Goal: Task Accomplishment & Management: Use online tool/utility

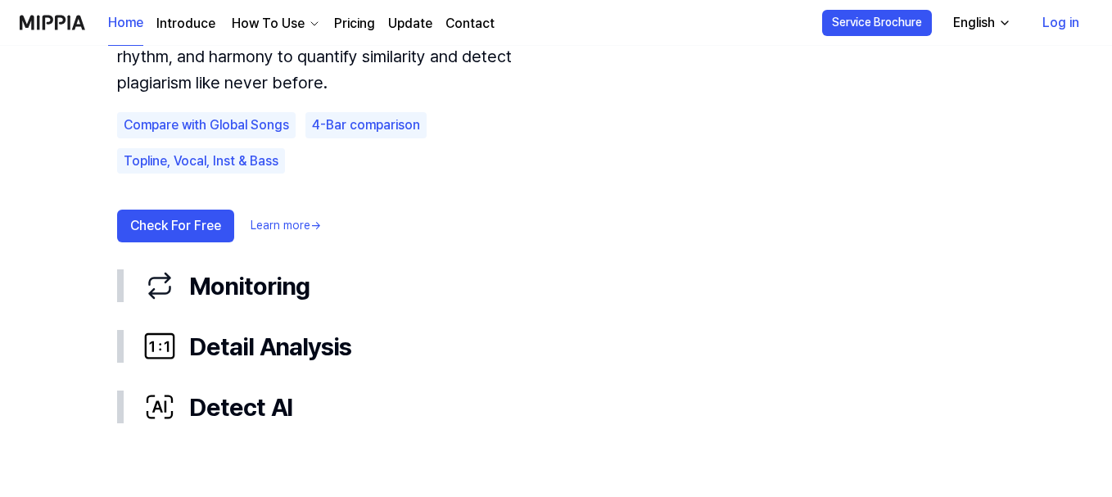
scroll to position [1146, 0]
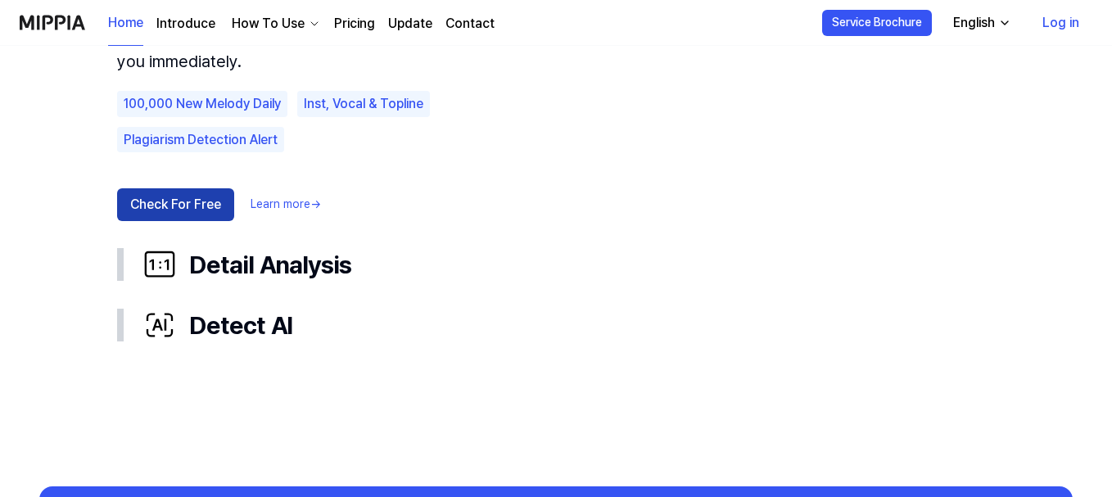
click at [141, 221] on button "Check For Free" at bounding box center [175, 204] width 117 height 33
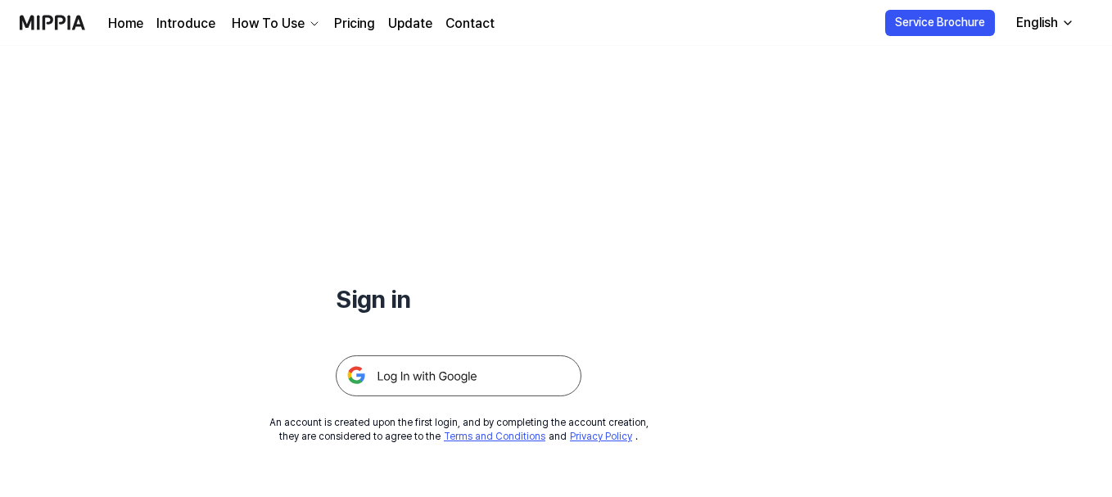
click at [481, 396] on img at bounding box center [459, 375] width 246 height 41
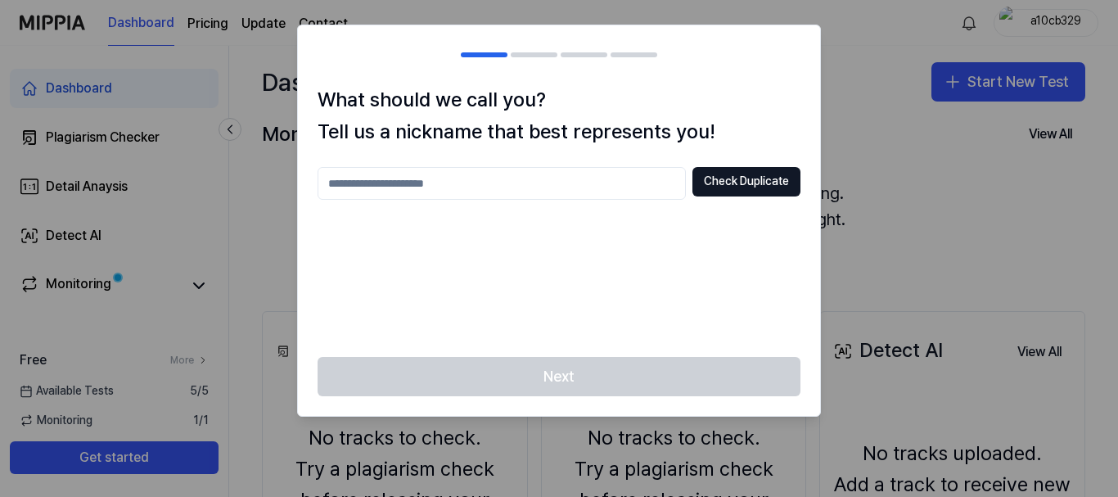
click at [456, 200] on input "text" at bounding box center [502, 183] width 368 height 33
type input "***"
click at [693, 196] on button "Check Duplicate" at bounding box center [747, 181] width 108 height 29
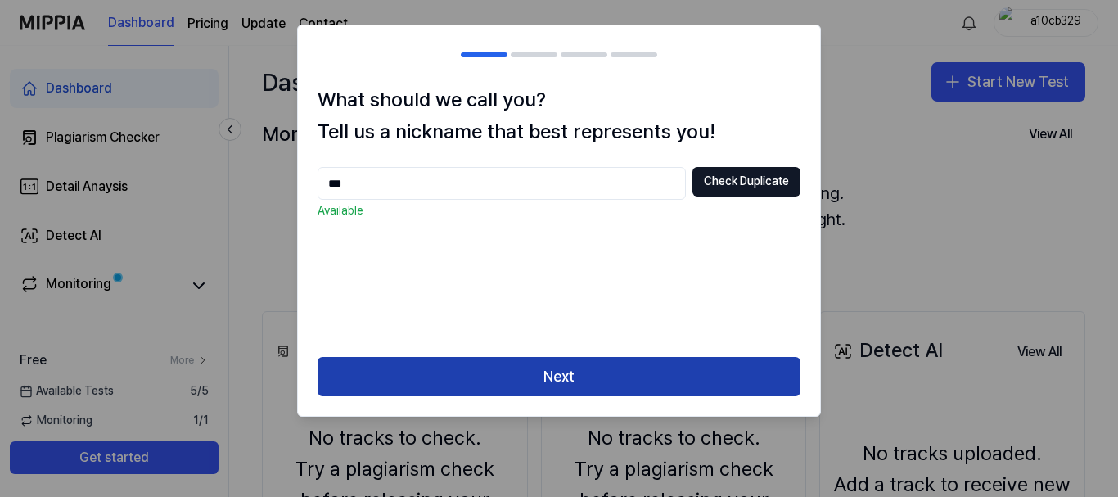
click at [512, 396] on button "Next" at bounding box center [559, 376] width 483 height 39
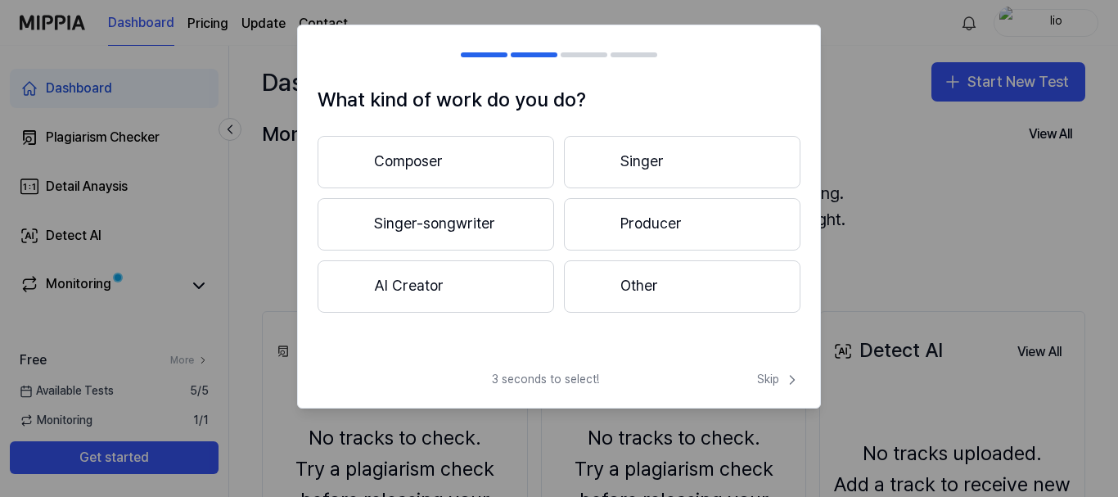
click at [494, 188] on button "Composer" at bounding box center [436, 162] width 237 height 52
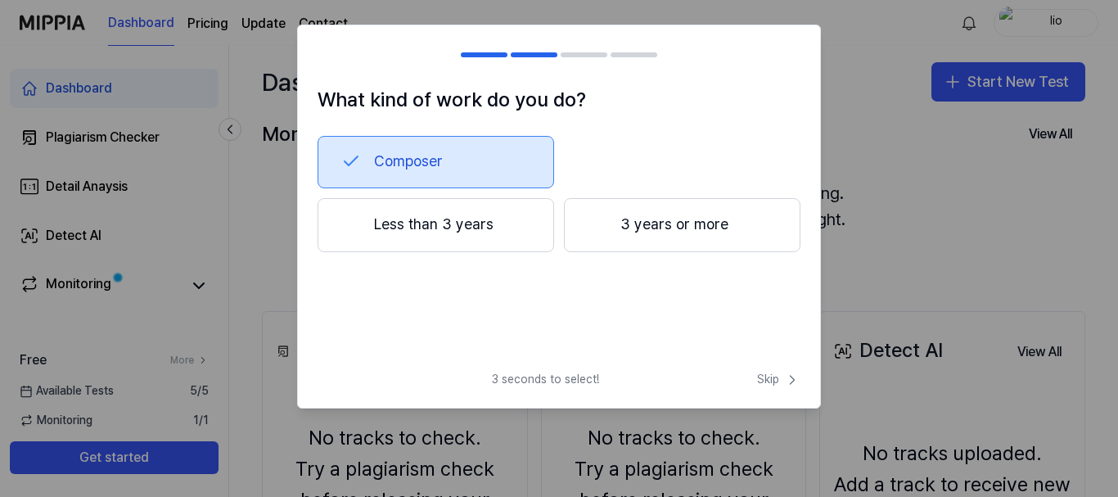
click at [677, 252] on button "3 years or more" at bounding box center [682, 225] width 237 height 54
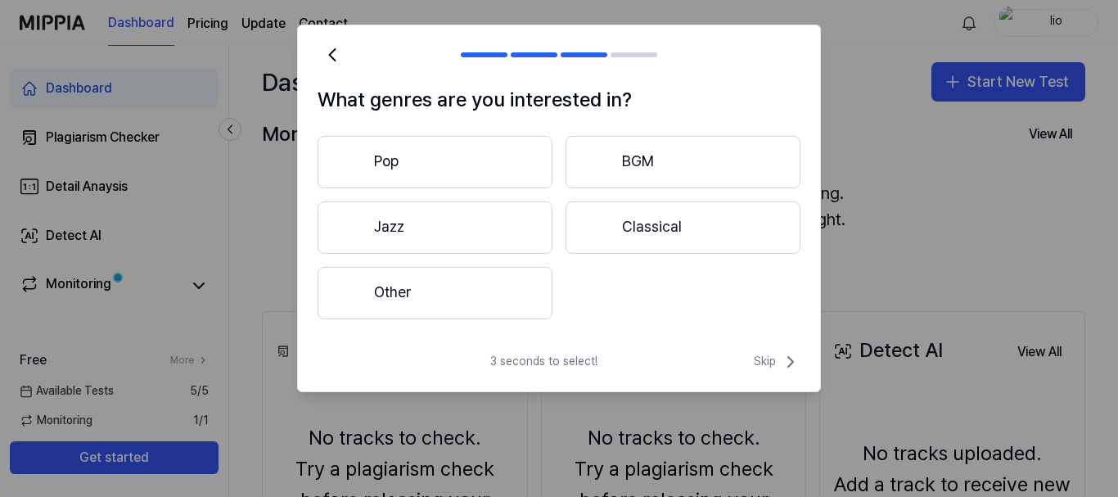
click at [411, 319] on button "Other" at bounding box center [435, 293] width 235 height 52
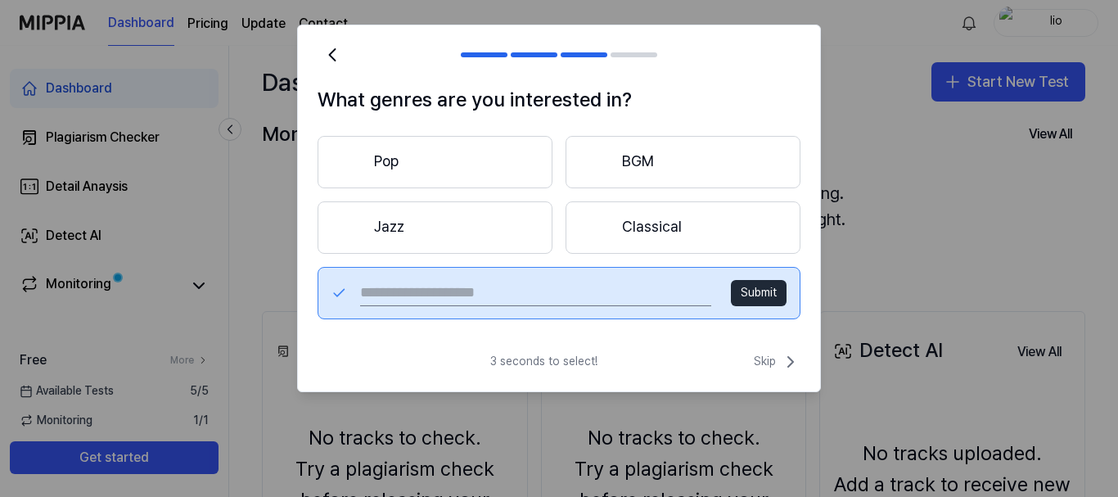
click at [426, 306] on input "text" at bounding box center [535, 293] width 351 height 26
type input "***"
click at [731, 306] on button "Submit" at bounding box center [759, 293] width 56 height 26
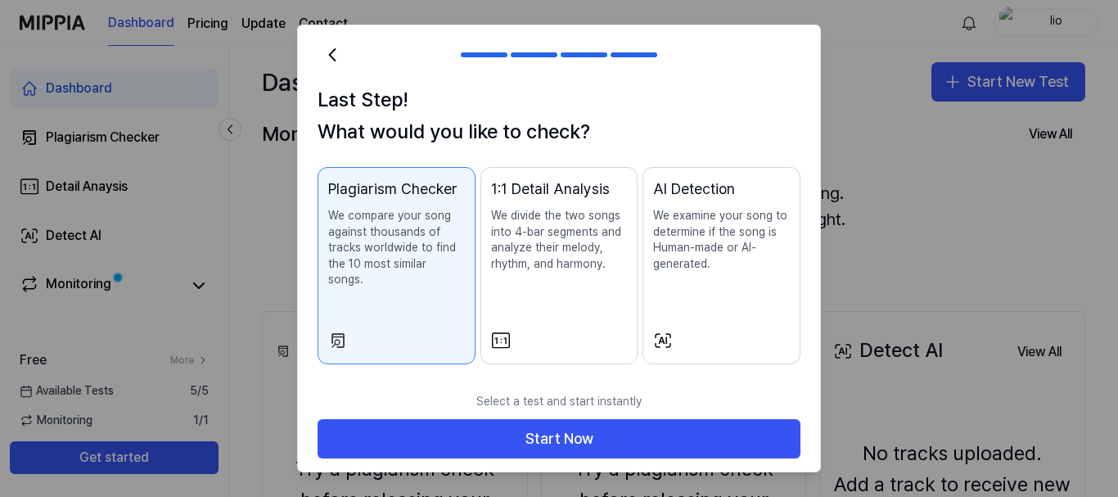
scroll to position [82, 0]
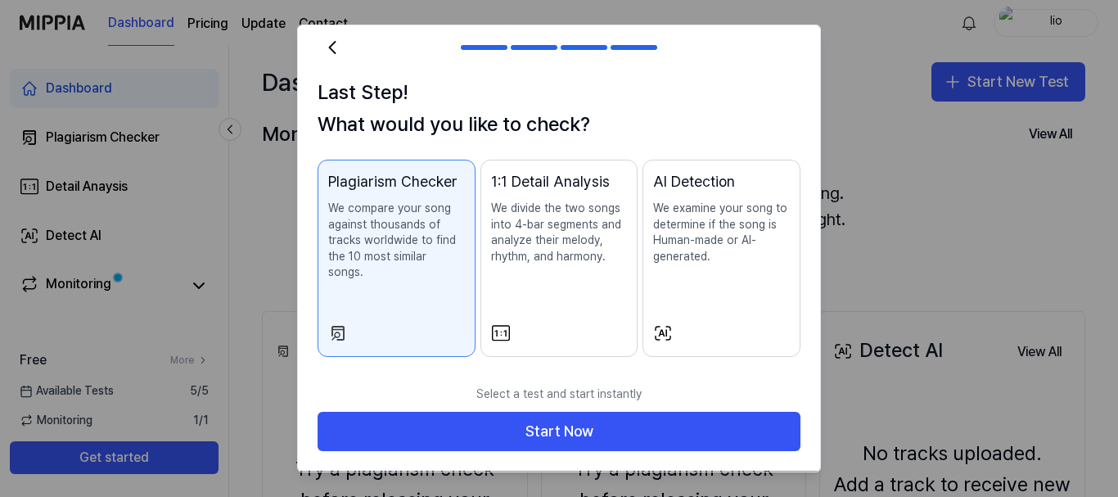
click at [382, 250] on p "We compare your song against thousands of tracks worldwide to find the 10 most …" at bounding box center [396, 241] width 137 height 80
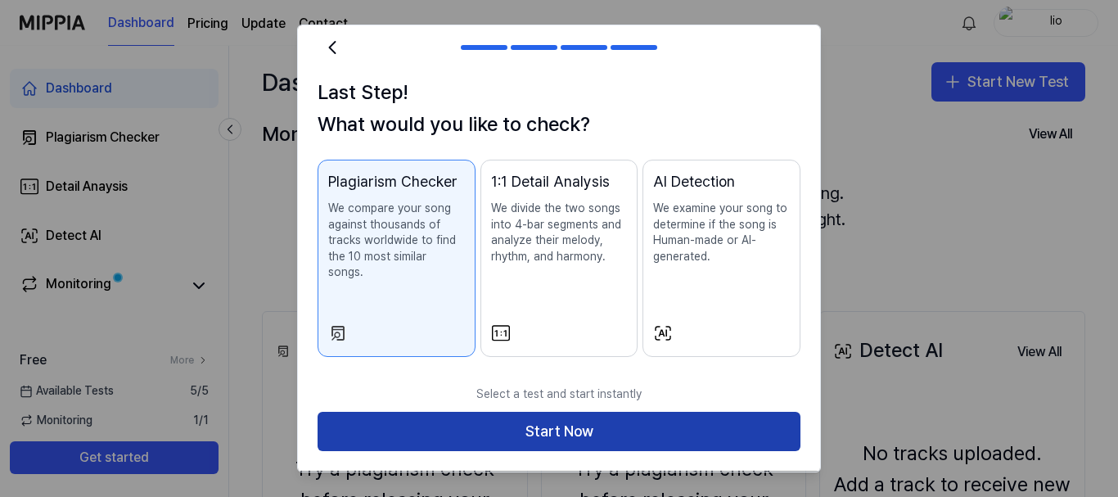
click at [500, 422] on button "Start Now" at bounding box center [559, 431] width 483 height 39
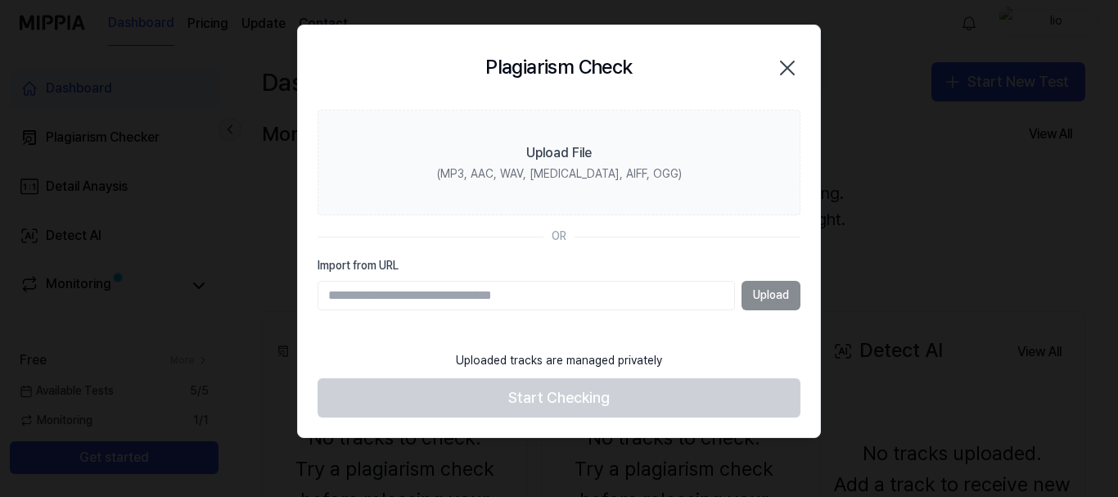
scroll to position [0, 0]
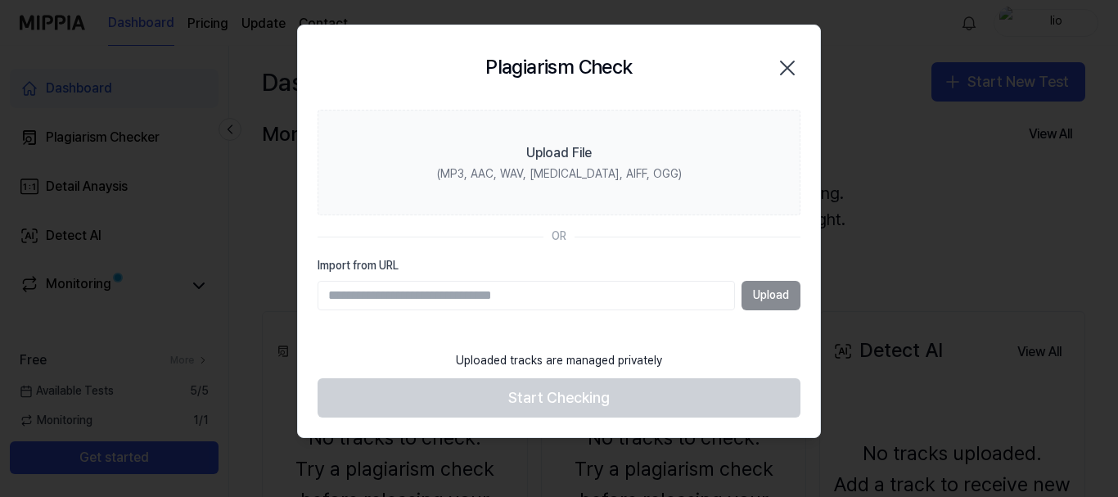
click at [738, 310] on div "Upload" at bounding box center [559, 295] width 483 height 29
click at [577, 310] on input "Import from URL" at bounding box center [527, 295] width 418 height 29
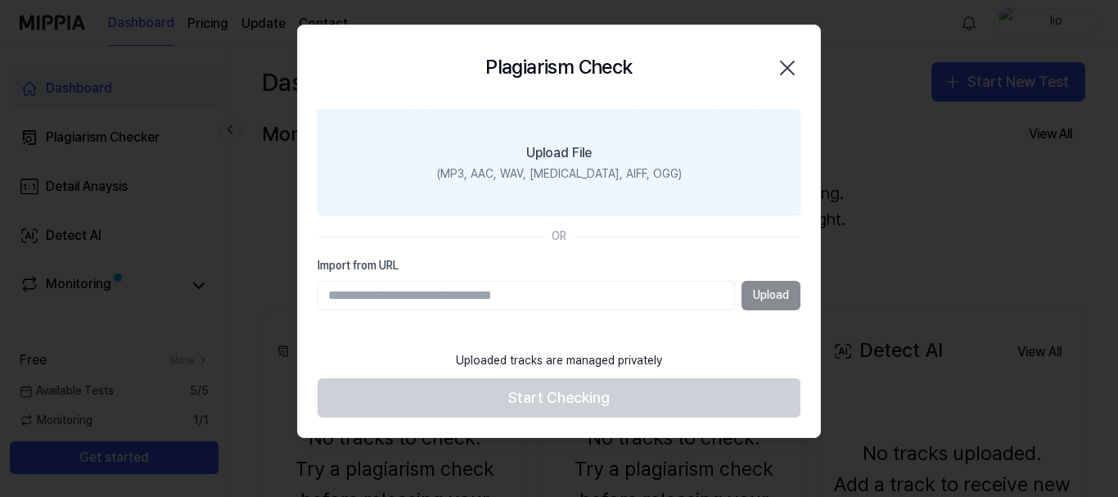
click at [539, 163] on div "Upload File" at bounding box center [558, 153] width 65 height 20
click at [0, 0] on input "Upload File (MP3, AAC, WAV, FLAC, AIFF, OGG)" at bounding box center [0, 0] width 0 height 0
click at [531, 183] on div "(MP3, AAC, WAV, FLAC, AIFF, OGG)" at bounding box center [559, 174] width 245 height 16
click at [0, 0] on input "Upload File (MP3, AAC, WAV, FLAC, AIFF, OGG)" at bounding box center [0, 0] width 0 height 0
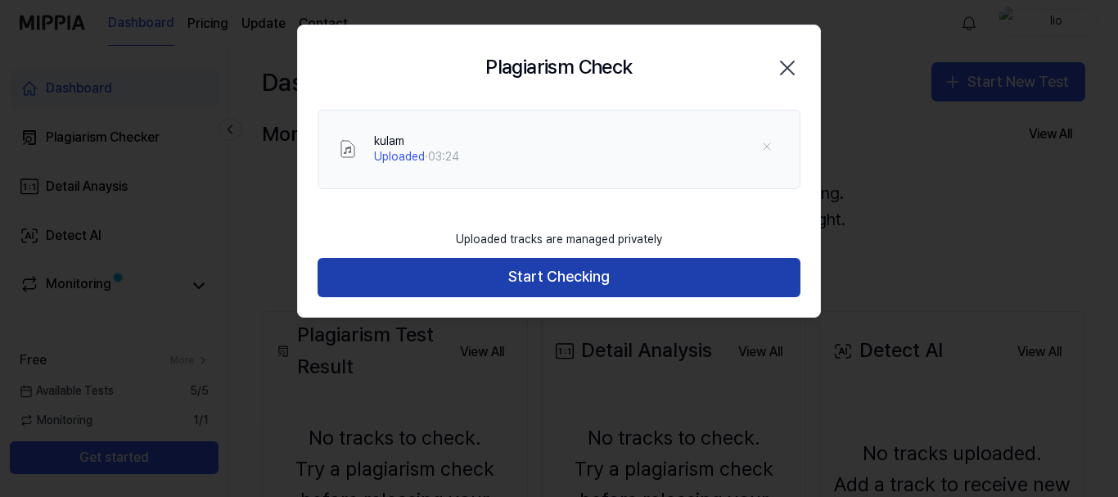
click at [482, 297] on button "Start Checking" at bounding box center [559, 277] width 483 height 39
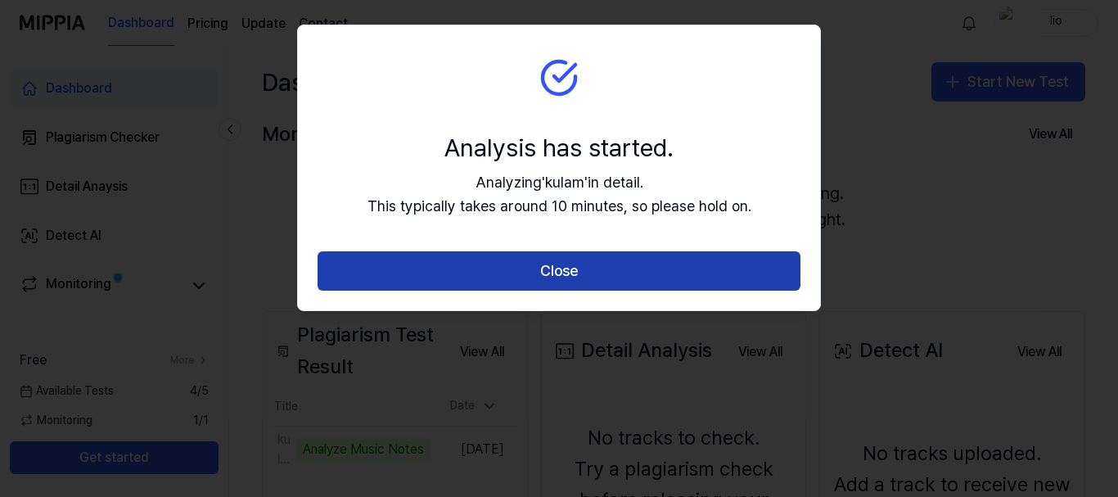
click at [527, 291] on button "Close" at bounding box center [559, 270] width 483 height 39
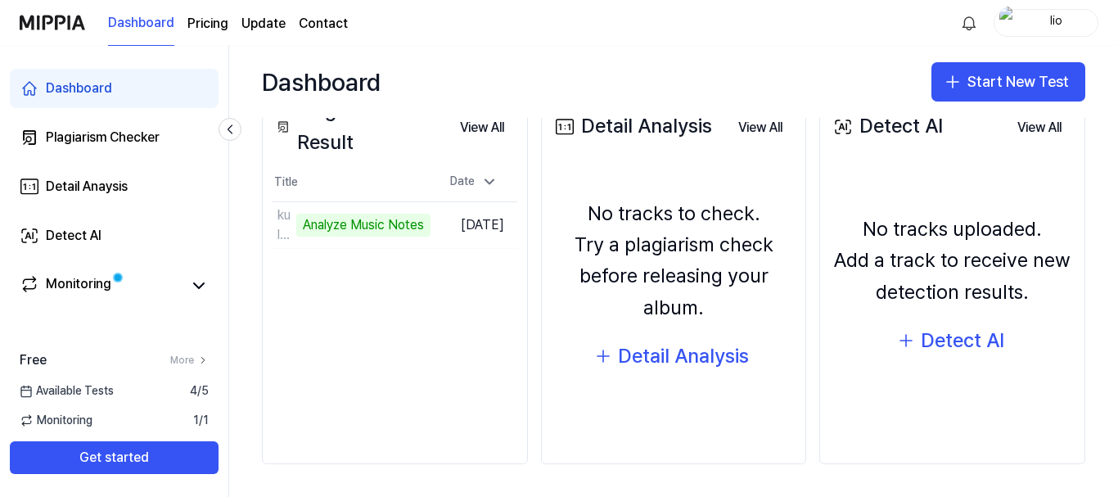
scroll to position [142, 0]
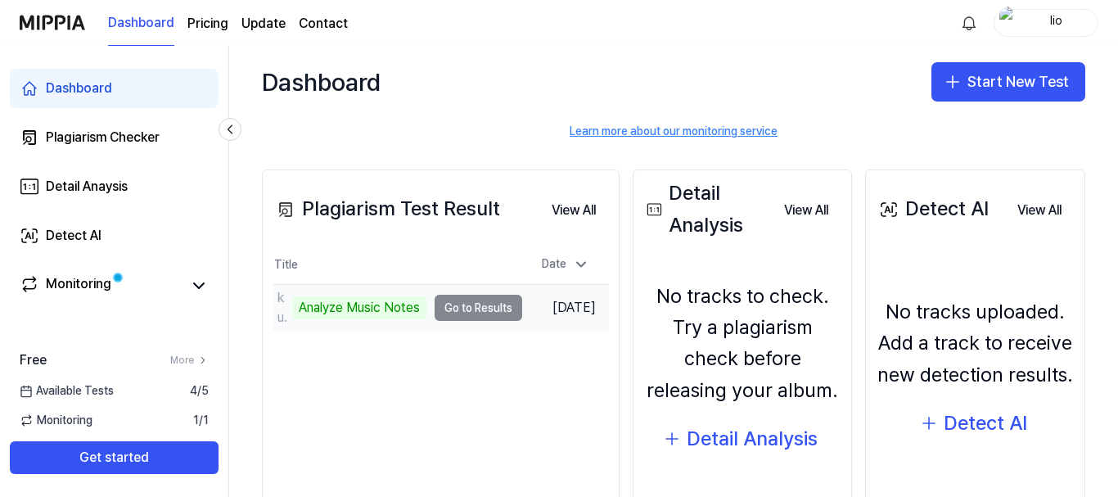
click at [522, 331] on td "kulam Analyze Music Notes Go to Results" at bounding box center [398, 308] width 250 height 46
click at [427, 319] on div "Analyze Music Notes" at bounding box center [359, 307] width 134 height 23
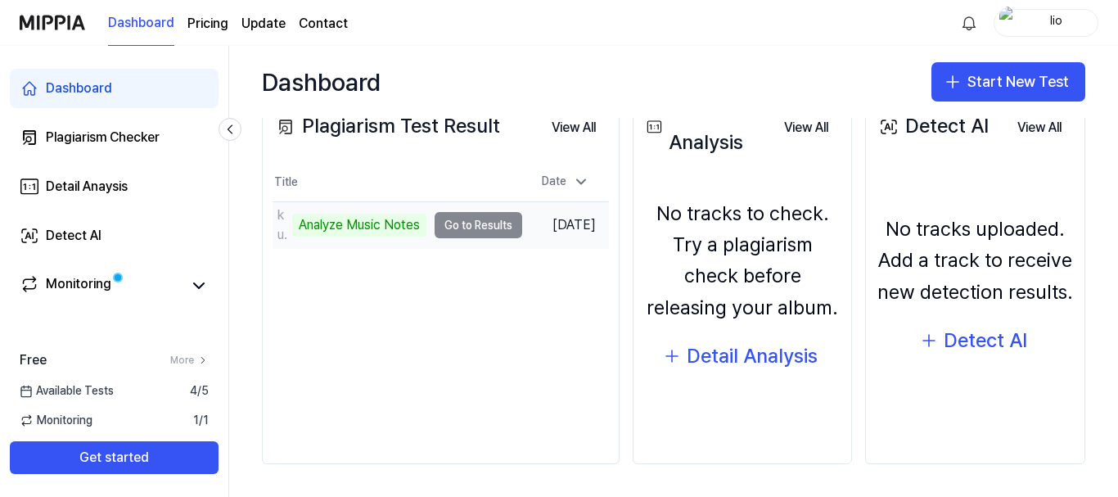
click at [522, 224] on td "kulam Analyze Music Notes Go to Results" at bounding box center [398, 225] width 250 height 46
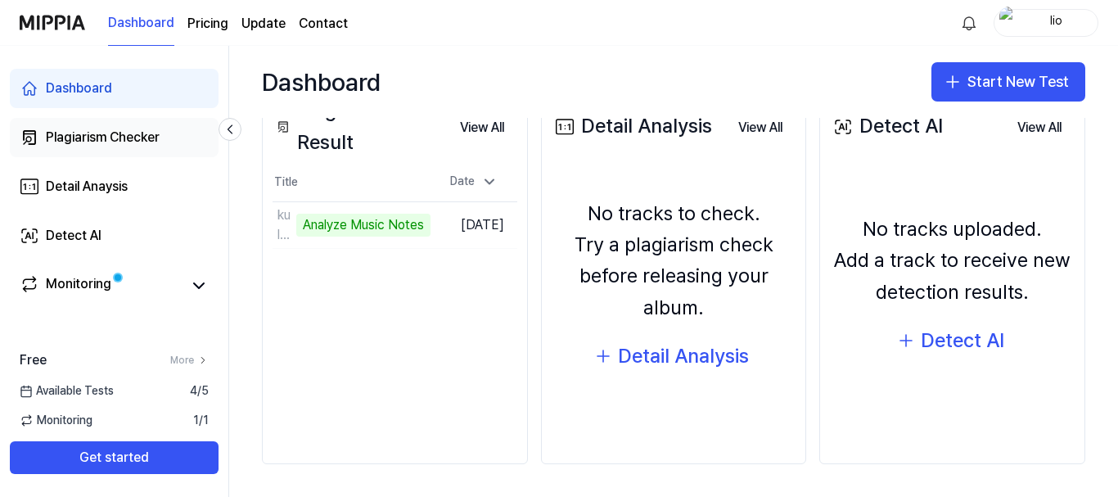
click at [131, 147] on div "Plagiarism Checker" at bounding box center [103, 138] width 114 height 20
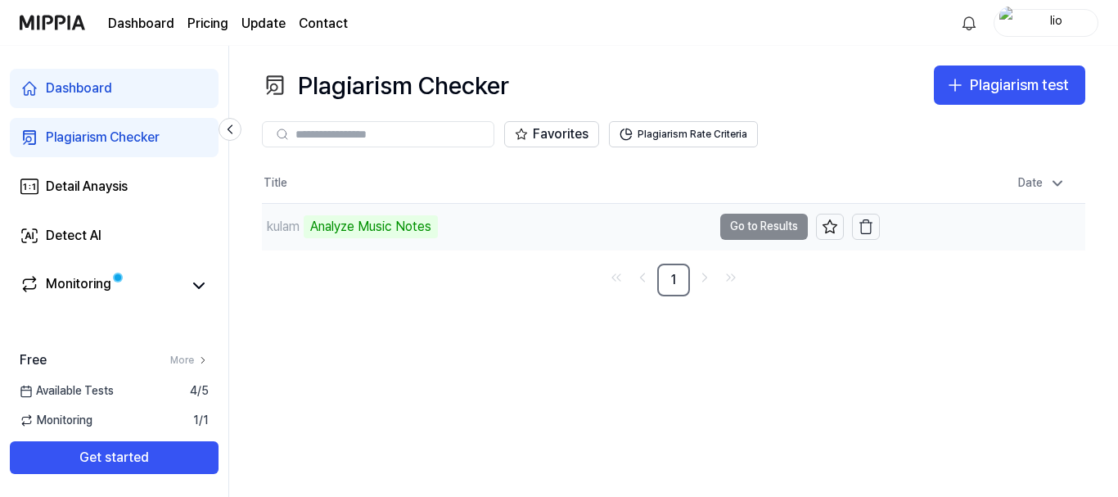
click at [686, 250] on td "kulam Analyze Music Notes Go to Results" at bounding box center [571, 227] width 618 height 46
click at [425, 238] on div "Analyze Music Notes" at bounding box center [371, 226] width 134 height 23
click at [300, 237] on div "kulam" at bounding box center [283, 227] width 33 height 20
click at [128, 196] on div "Detail Anaysis" at bounding box center [87, 187] width 82 height 20
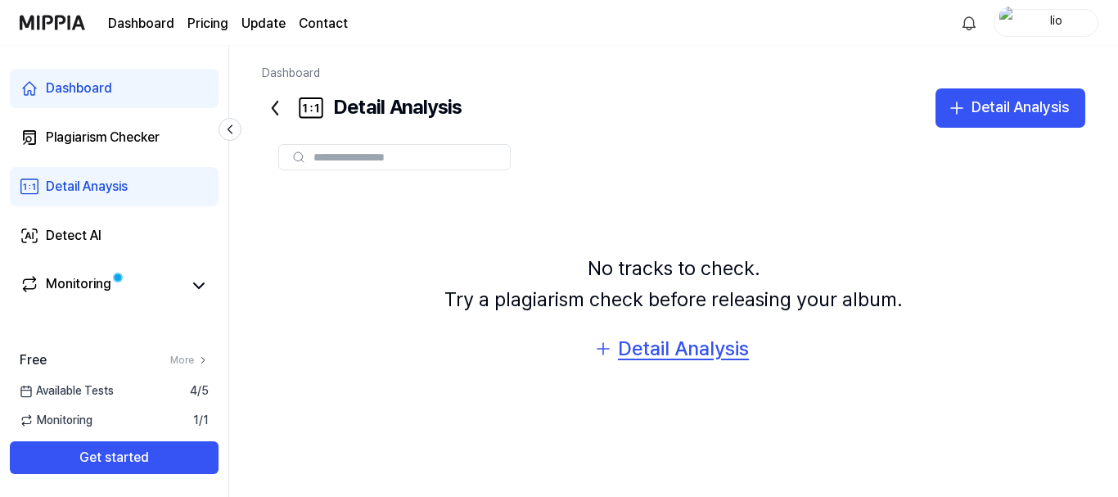
click at [636, 364] on div "Detail Analysis" at bounding box center [683, 348] width 131 height 31
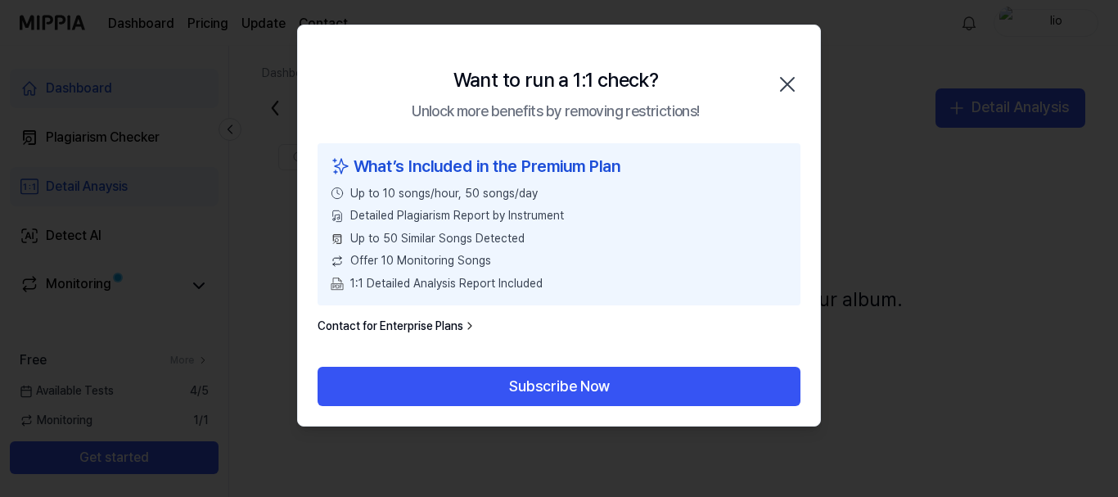
click at [781, 91] on icon "button" at bounding box center [787, 84] width 13 height 13
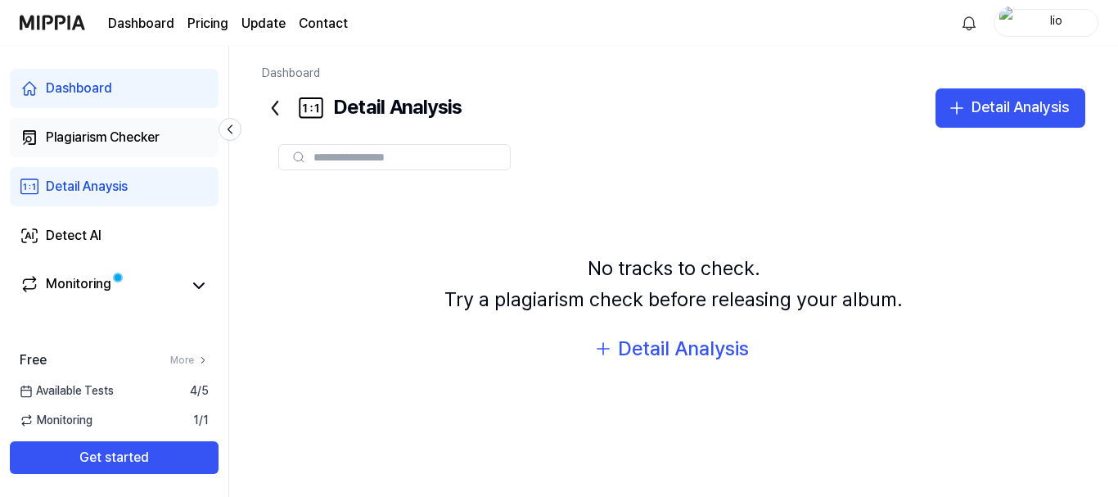
click at [89, 147] on div "Plagiarism Checker" at bounding box center [103, 138] width 114 height 20
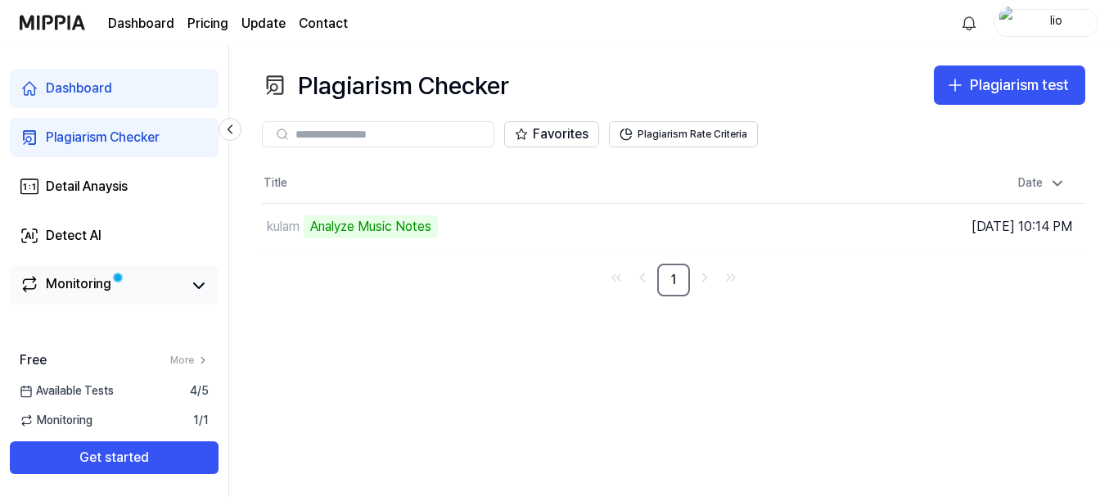
click at [97, 297] on div "Monitoring" at bounding box center [78, 285] width 65 height 23
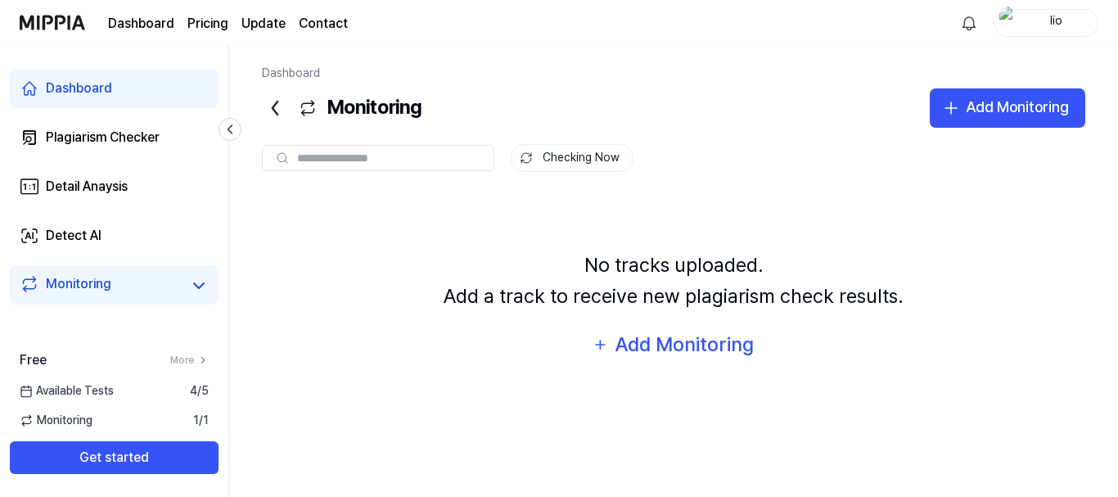
click at [112, 98] on div "Dashboard" at bounding box center [79, 89] width 66 height 20
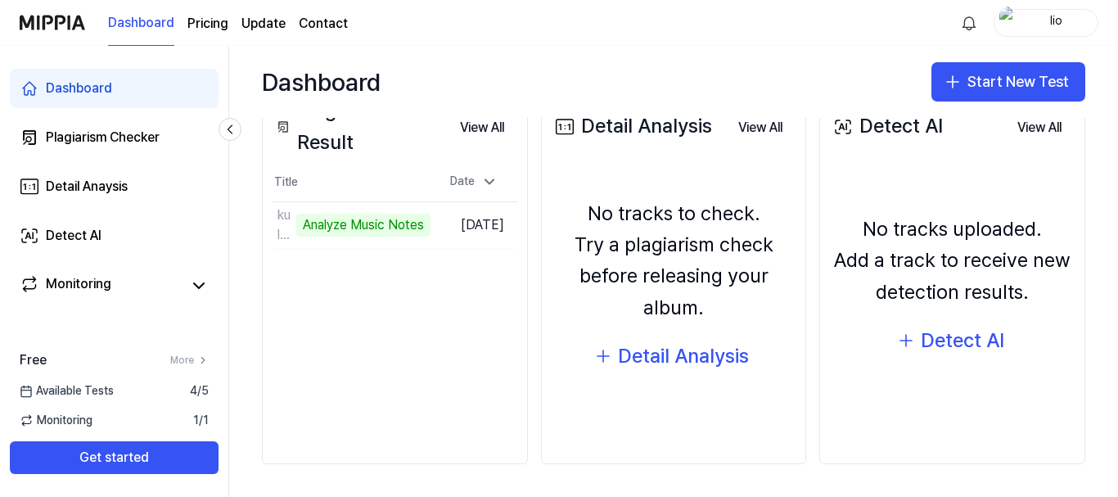
scroll to position [246, 102]
click at [950, 97] on button "Start New Test" at bounding box center [1009, 81] width 154 height 39
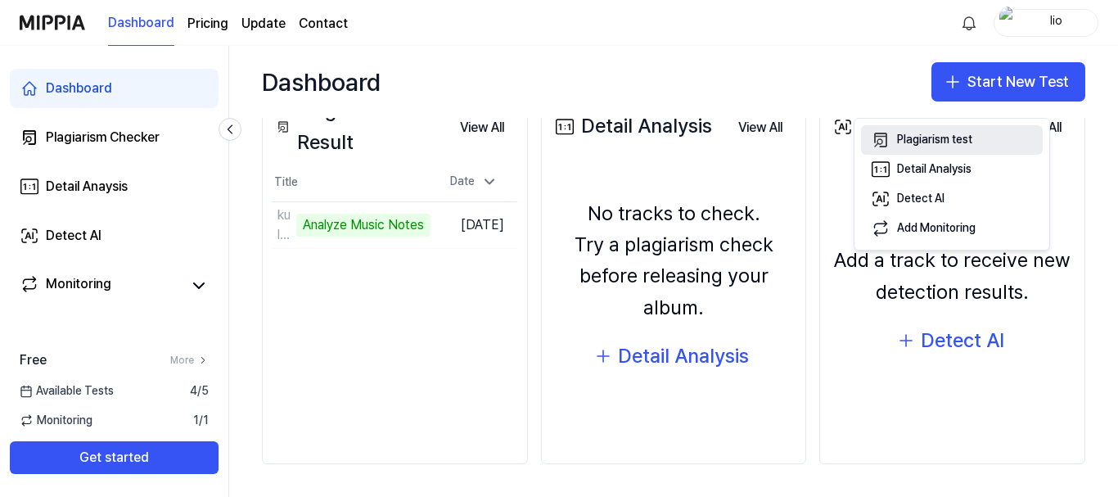
click at [948, 148] on div "Plagiarism test" at bounding box center [934, 140] width 75 height 16
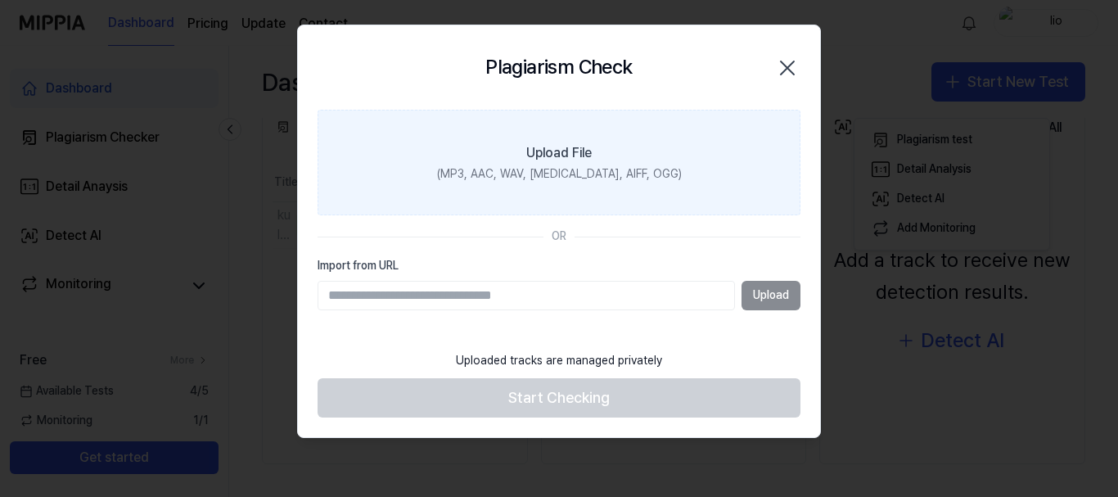
click at [574, 183] on div "(MP3, AAC, WAV, FLAC, AIFF, OGG)" at bounding box center [559, 174] width 245 height 16
click at [0, 0] on input "Upload File (MP3, AAC, WAV, FLAC, AIFF, OGG)" at bounding box center [0, 0] width 0 height 0
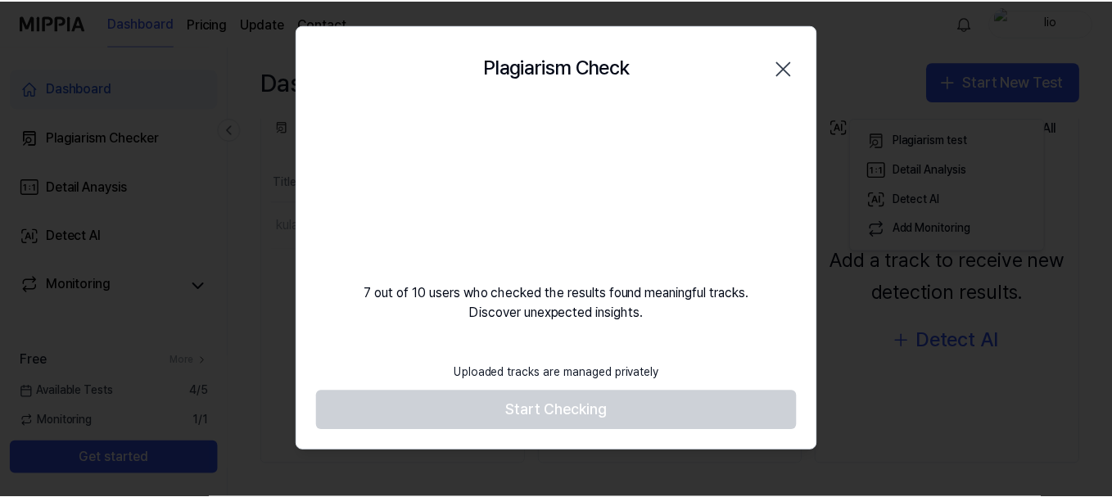
scroll to position [0, 0]
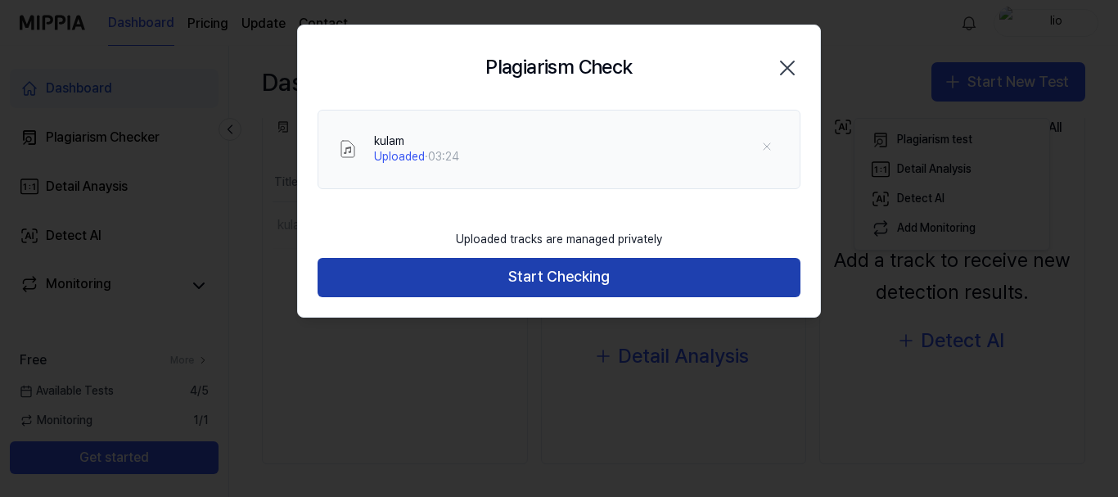
click at [522, 297] on button "Start Checking" at bounding box center [559, 277] width 483 height 39
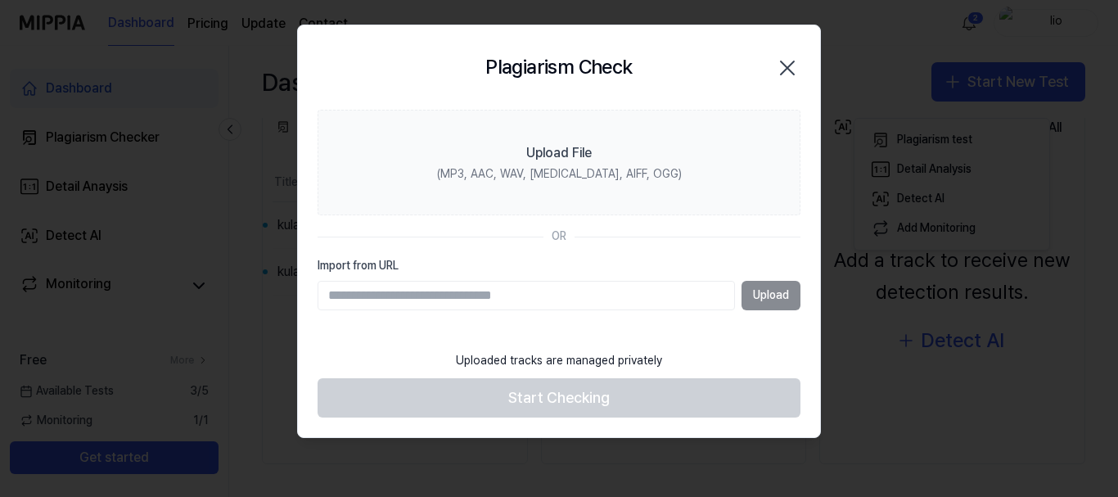
click at [517, 442] on div at bounding box center [559, 248] width 1118 height 497
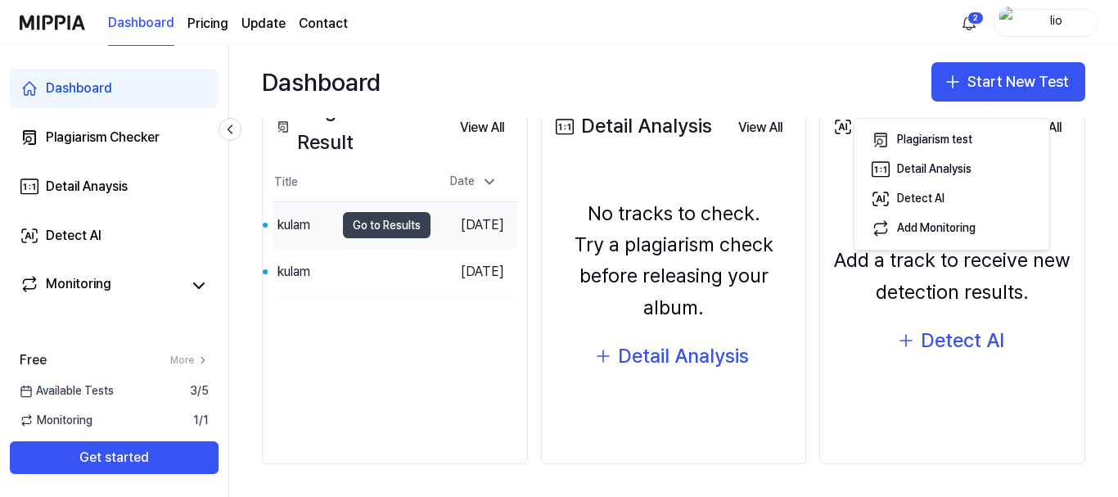
click at [413, 238] on button "Go to Results" at bounding box center [387, 225] width 88 height 26
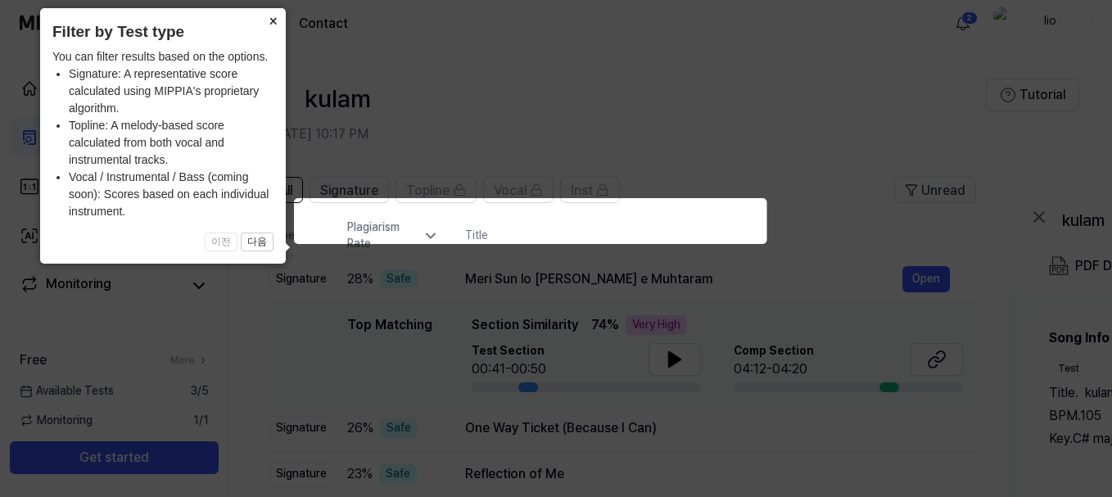
click at [266, 20] on button "×" at bounding box center [273, 19] width 26 height 23
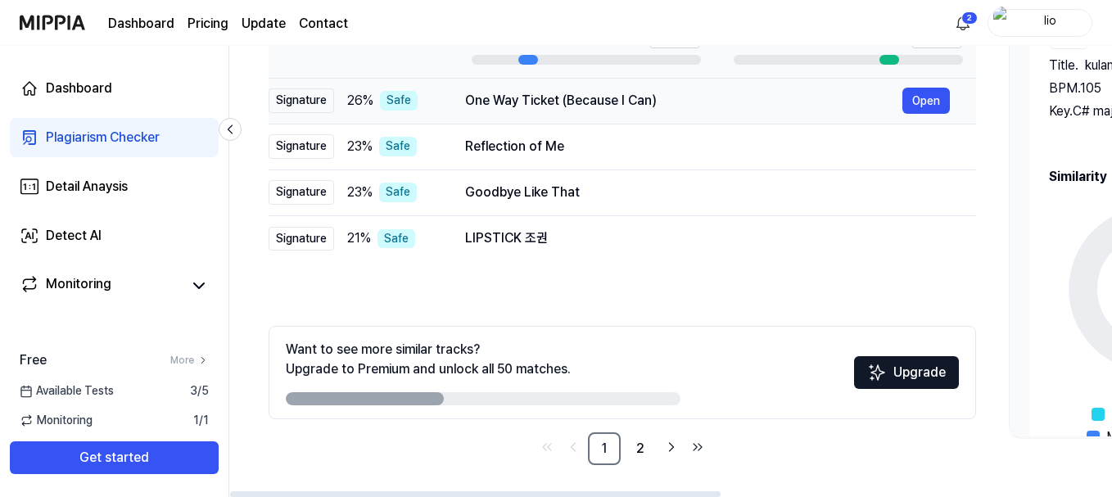
scroll to position [246, 0]
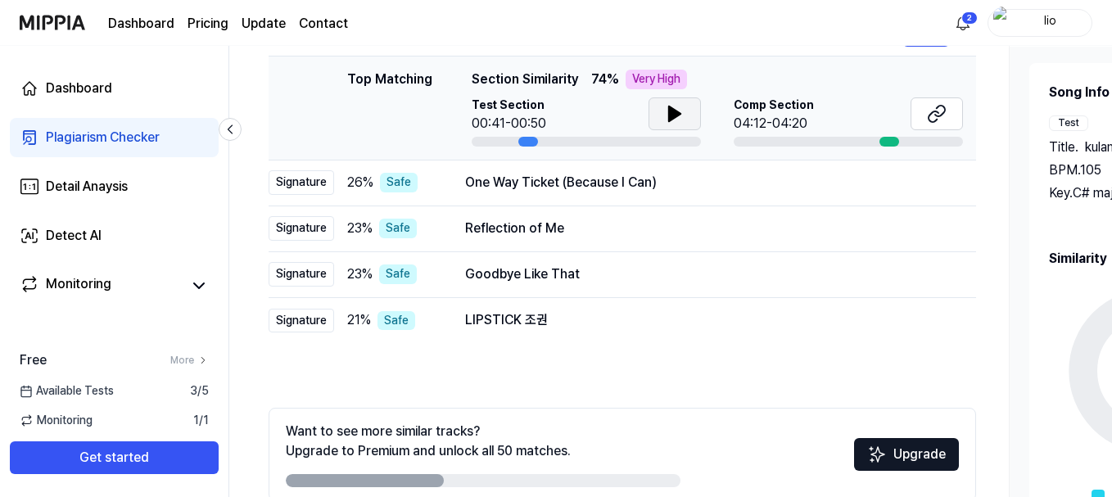
click at [684, 124] on icon at bounding box center [675, 114] width 20 height 20
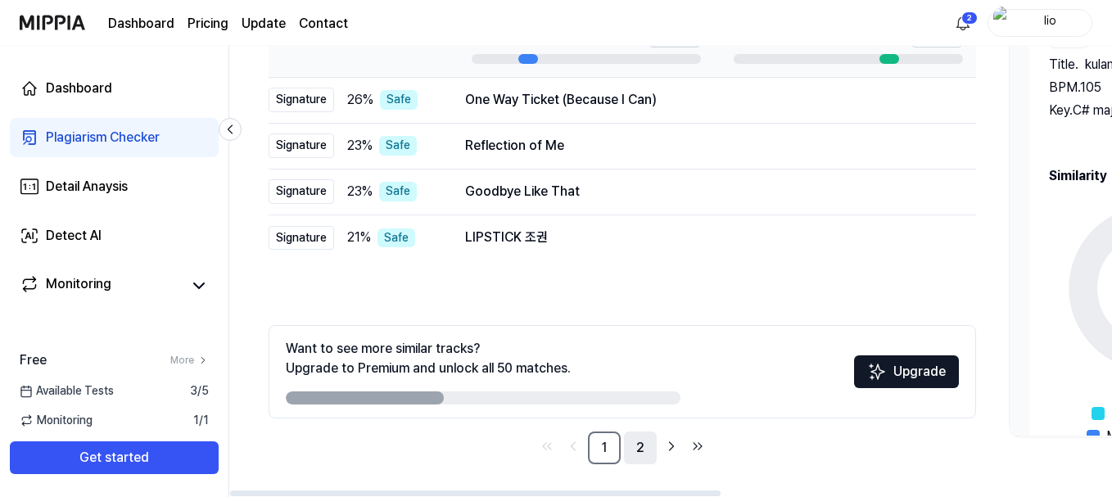
click at [657, 445] on link "2" at bounding box center [640, 447] width 33 height 33
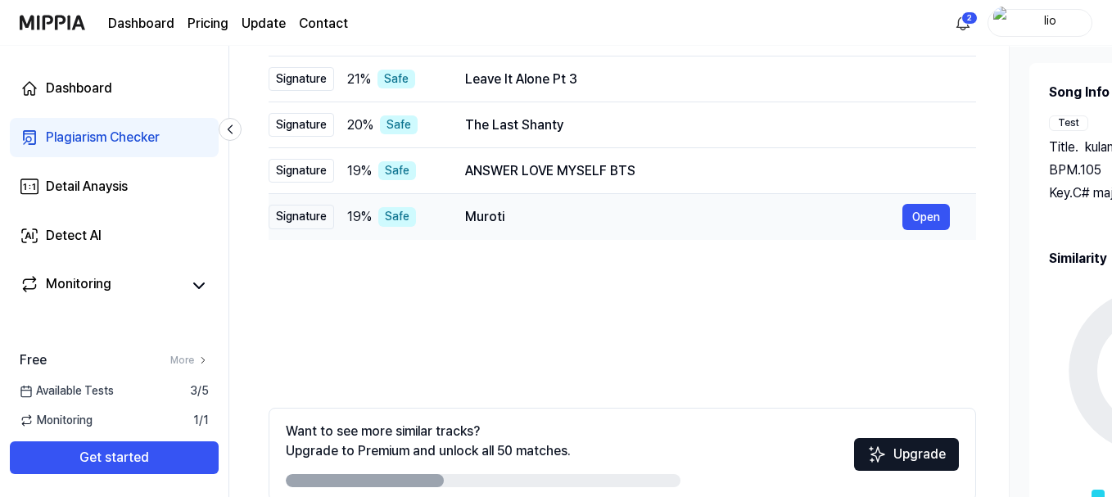
scroll to position [164, 0]
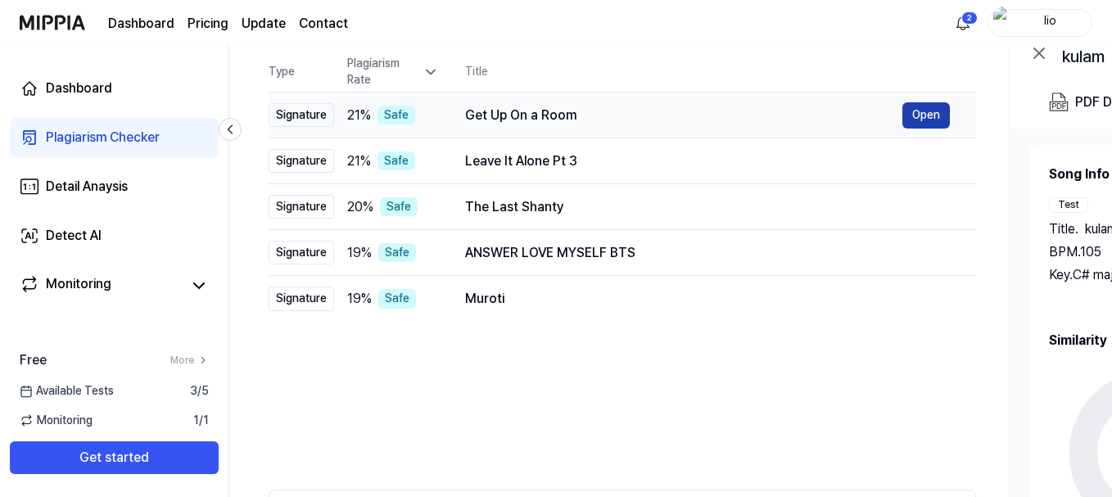
click at [950, 129] on button "Open" at bounding box center [925, 115] width 47 height 26
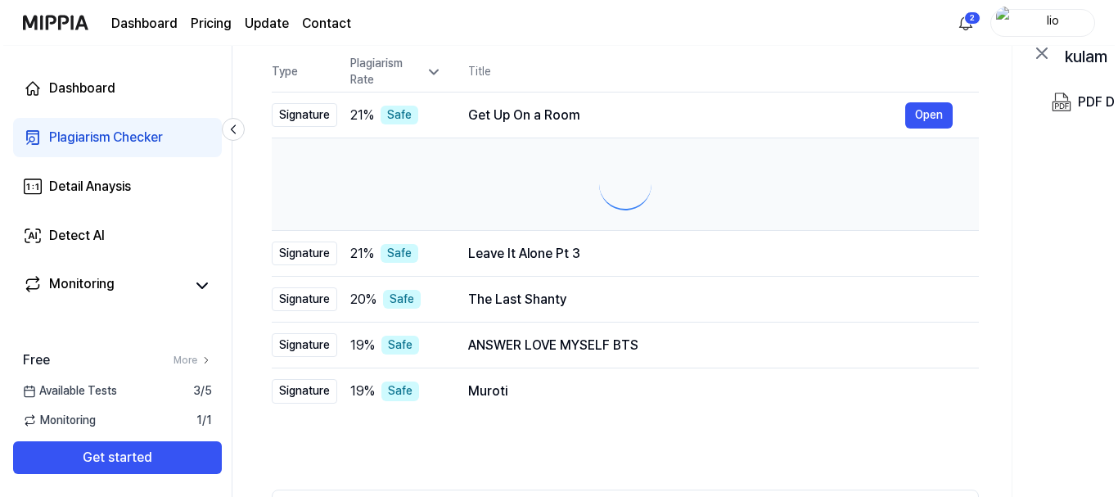
scroll to position [0, 0]
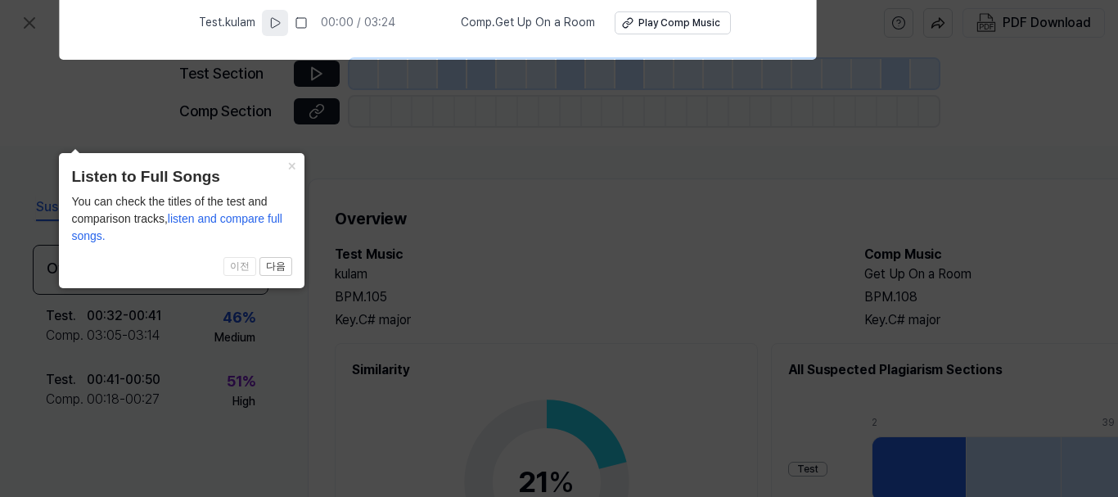
click at [262, 33] on button at bounding box center [275, 23] width 26 height 26
click at [141, 212] on span "listen and compare full songs." at bounding box center [176, 227] width 211 height 30
click at [264, 33] on button at bounding box center [277, 23] width 26 height 26
click at [440, 165] on icon at bounding box center [559, 244] width 1118 height 505
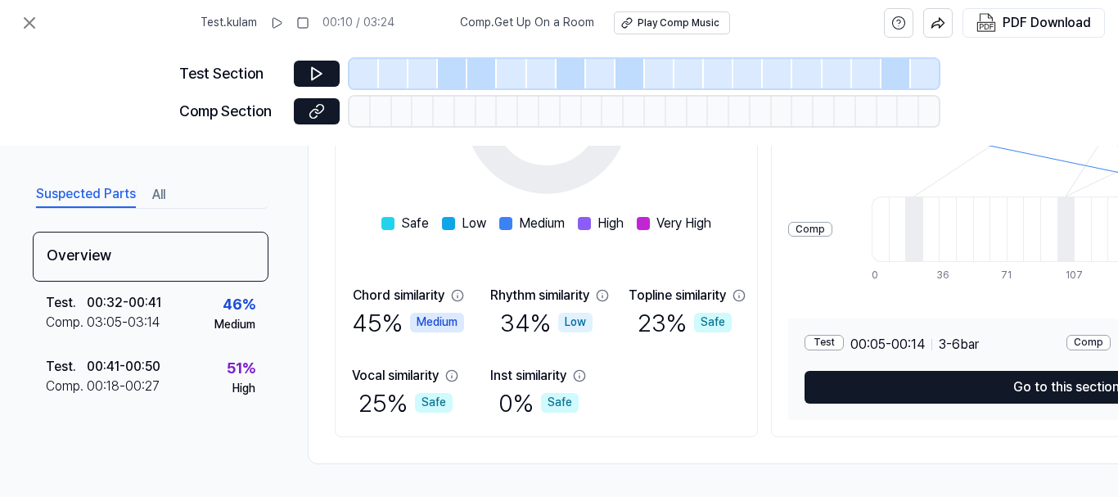
scroll to position [386, 0]
click at [294, 86] on button at bounding box center [317, 74] width 46 height 26
click at [575, 133] on div "21 %" at bounding box center [546, 111] width 56 height 44
click at [673, 29] on div "Play Comp Music" at bounding box center [679, 23] width 82 height 14
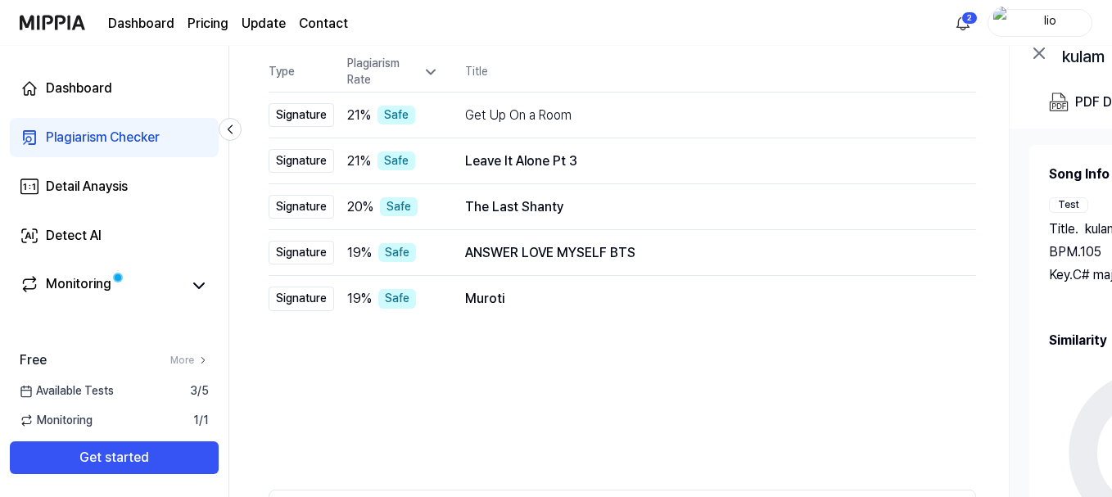
scroll to position [439, 0]
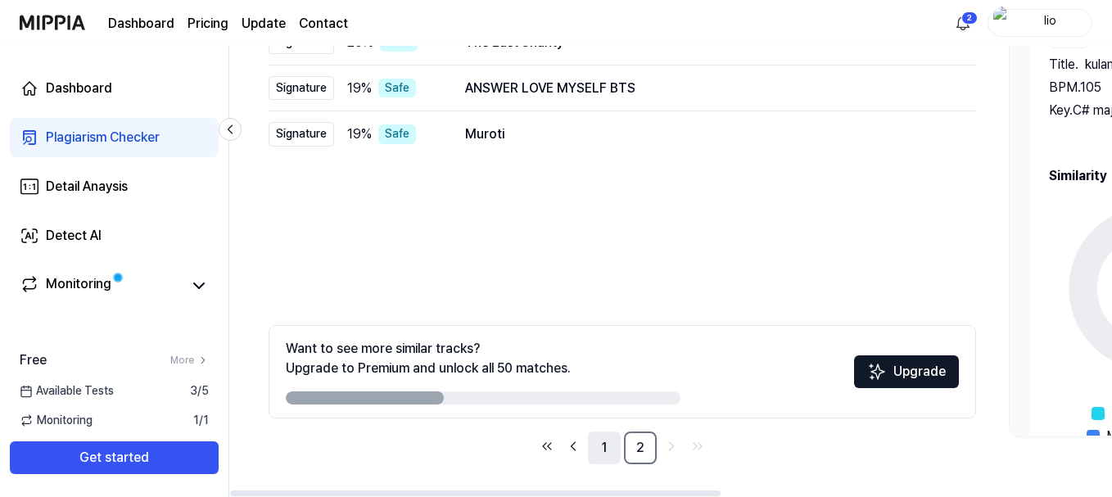
click at [621, 447] on link "1" at bounding box center [604, 447] width 33 height 33
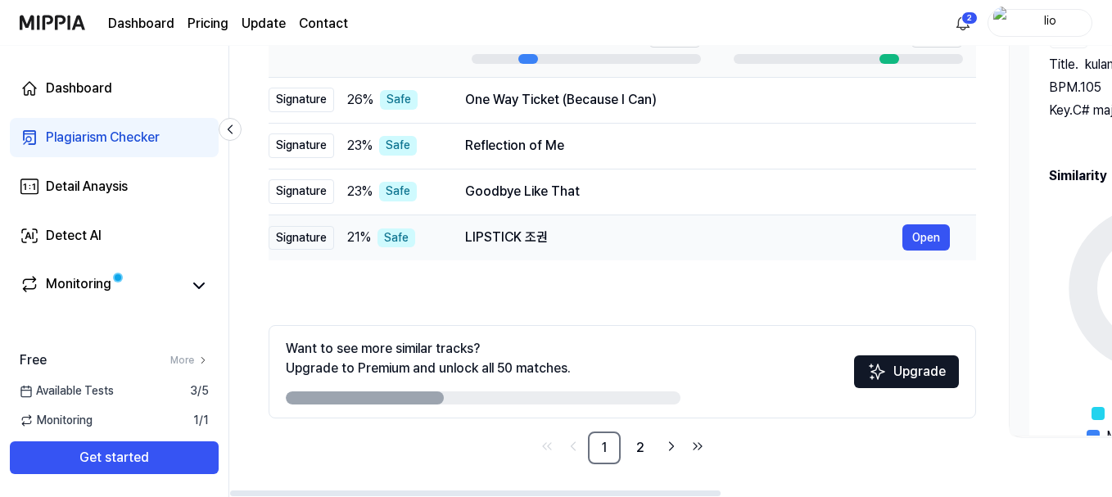
scroll to position [193, 0]
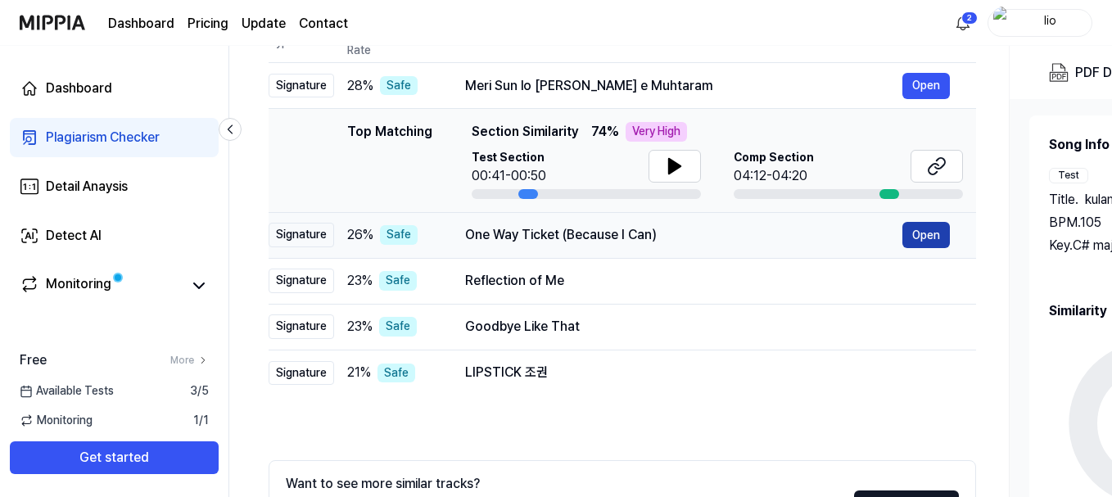
click at [950, 248] on button "Open" at bounding box center [925, 235] width 47 height 26
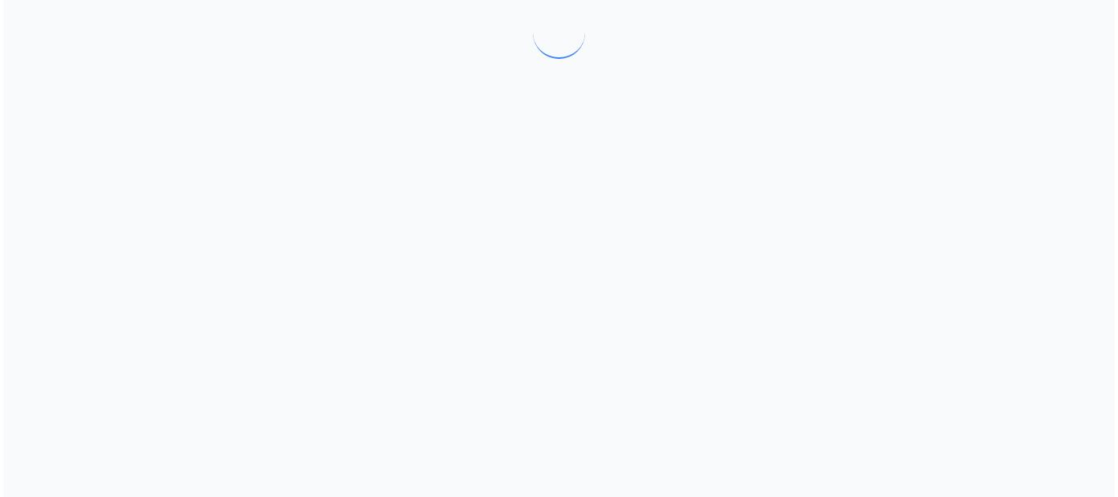
scroll to position [0, 0]
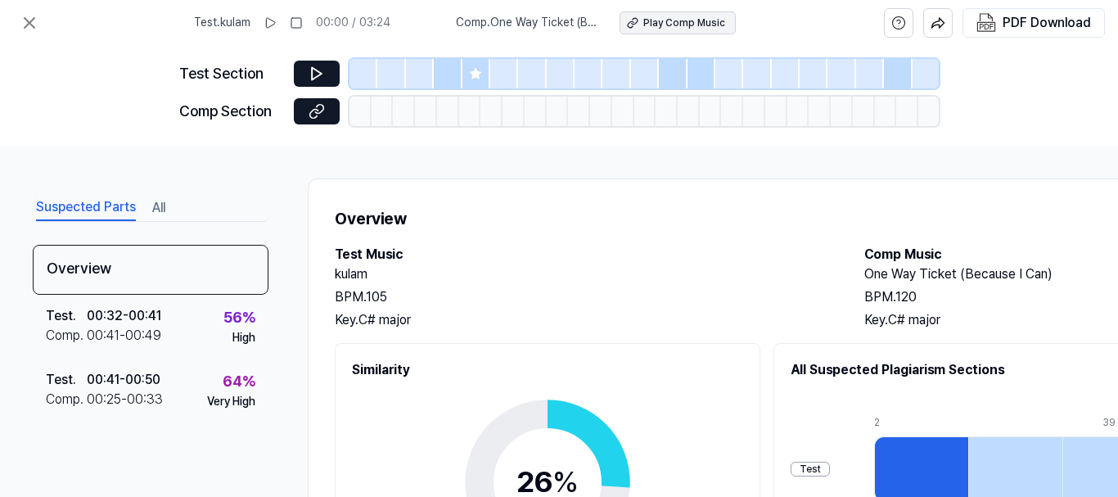
click at [711, 25] on div "Play Comp Music" at bounding box center [684, 23] width 82 height 14
